Goal: Information Seeking & Learning: Learn about a topic

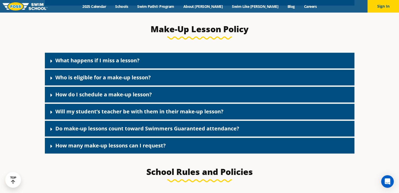
scroll to position [581, 0]
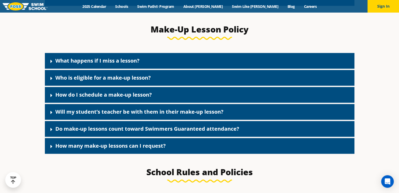
click at [169, 57] on div "What happens if I miss a lesson?" at bounding box center [199, 61] width 309 height 16
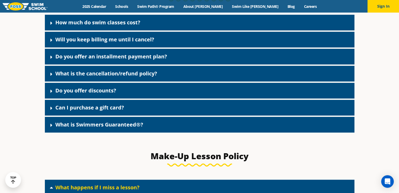
scroll to position [453, 0]
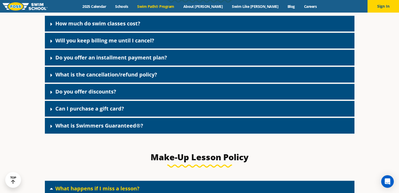
click at [158, 6] on link "Swim Path® Program" at bounding box center [156, 6] width 46 height 5
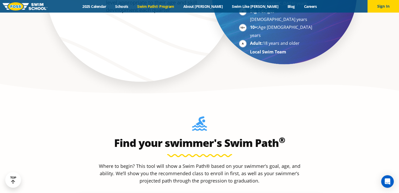
scroll to position [432, 0]
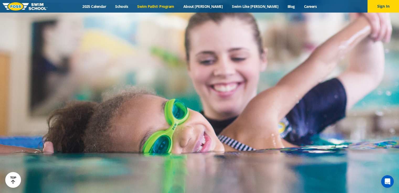
scroll to position [1300, 0]
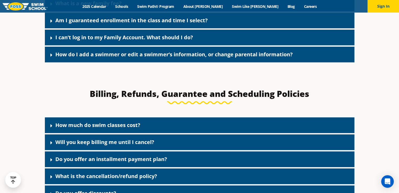
scroll to position [351, 0]
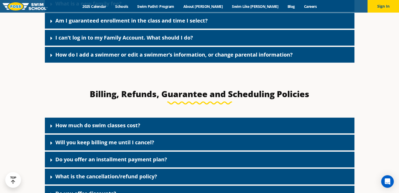
click at [154, 22] on link "Am I guaranteed enrollment in the class and time I select?" at bounding box center [131, 20] width 152 height 7
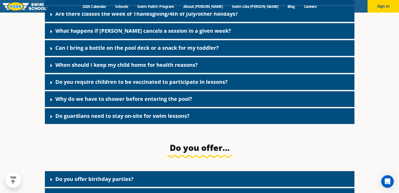
scroll to position [852, 0]
